Goal: Communication & Community: Share content

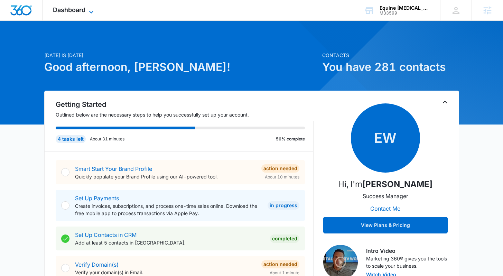
click at [85, 12] on span "Dashboard" at bounding box center [69, 9] width 32 height 7
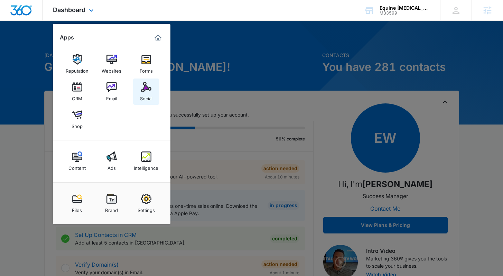
click at [146, 90] on img at bounding box center [146, 87] width 10 height 10
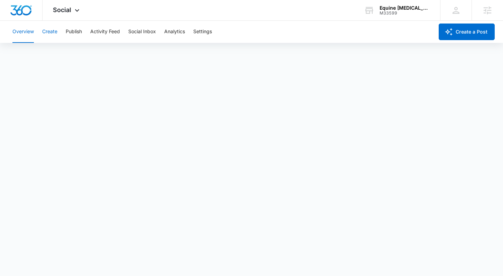
click at [51, 32] on button "Create" at bounding box center [49, 32] width 15 height 22
